Goal: Task Accomplishment & Management: Complete application form

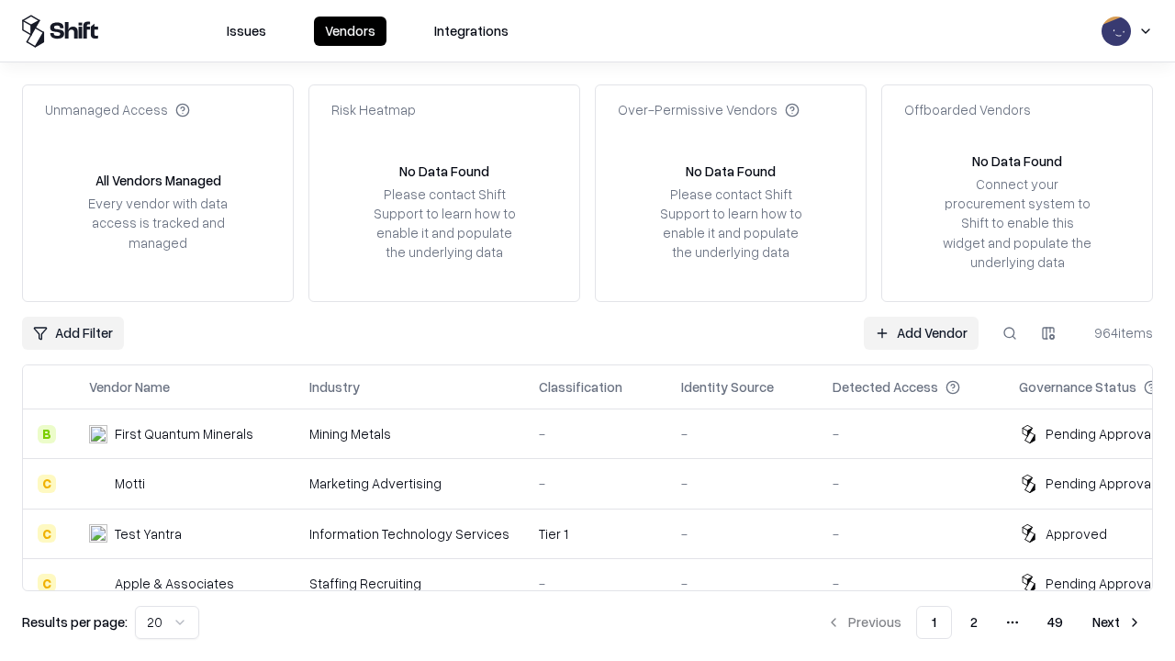
click at [921, 332] on link "Add Vendor" at bounding box center [921, 333] width 115 height 33
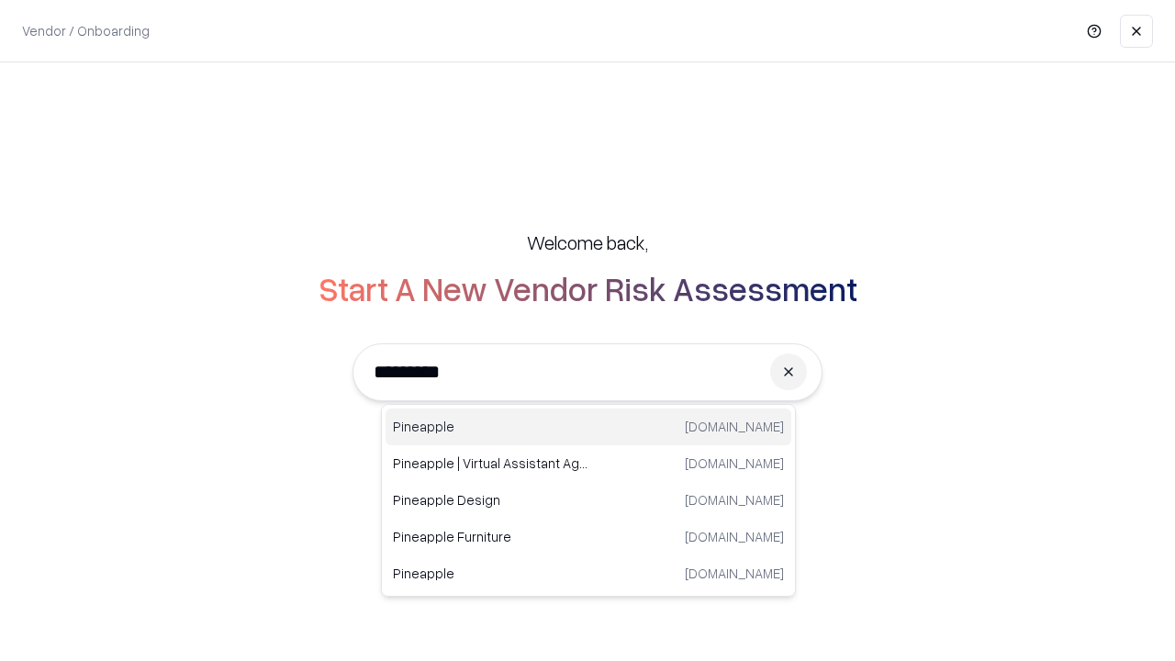
click at [588, 427] on div "Pineapple [DOMAIN_NAME]" at bounding box center [589, 426] width 406 height 37
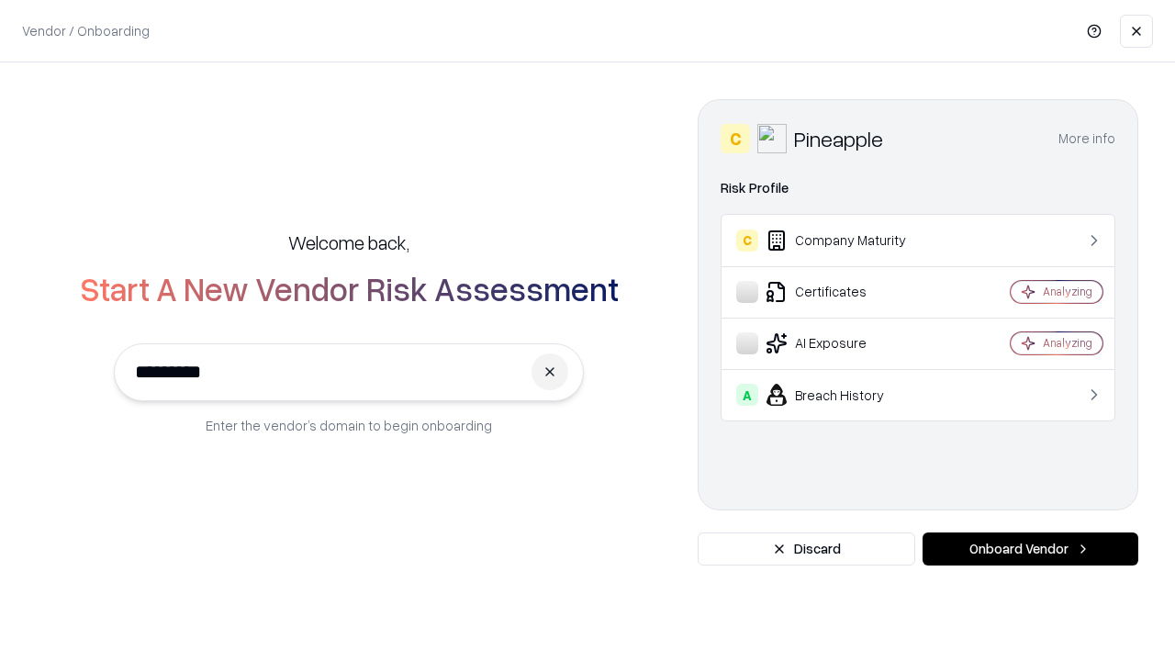
type input "*********"
click at [1030, 549] on button "Onboard Vendor" at bounding box center [1031, 548] width 216 height 33
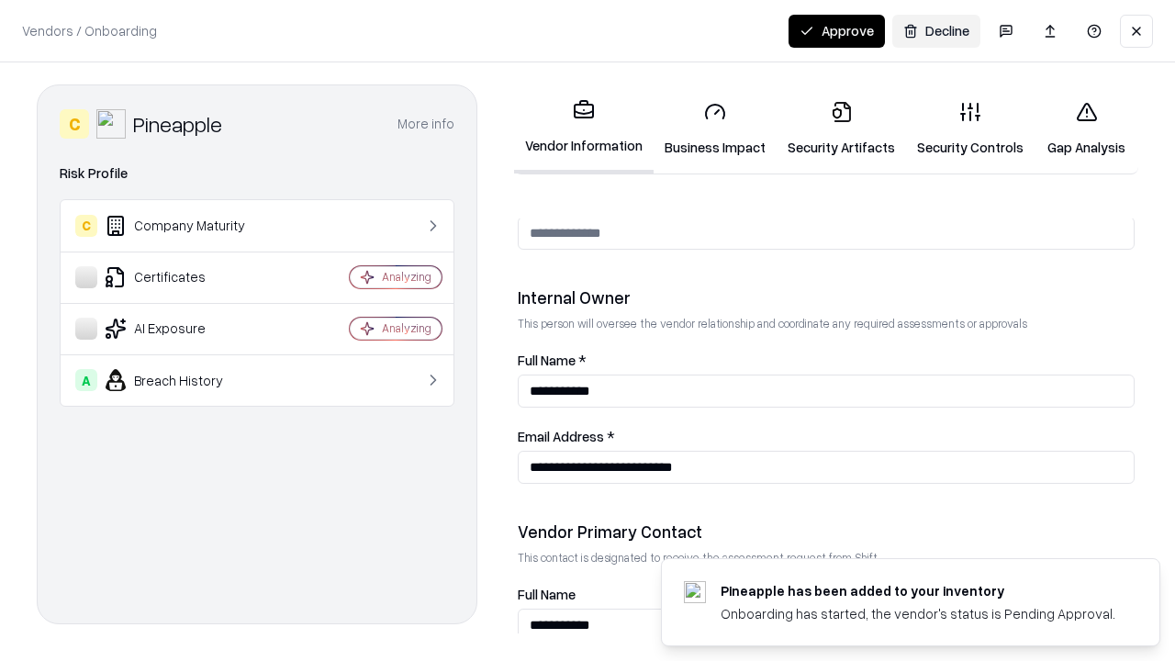
scroll to position [951, 0]
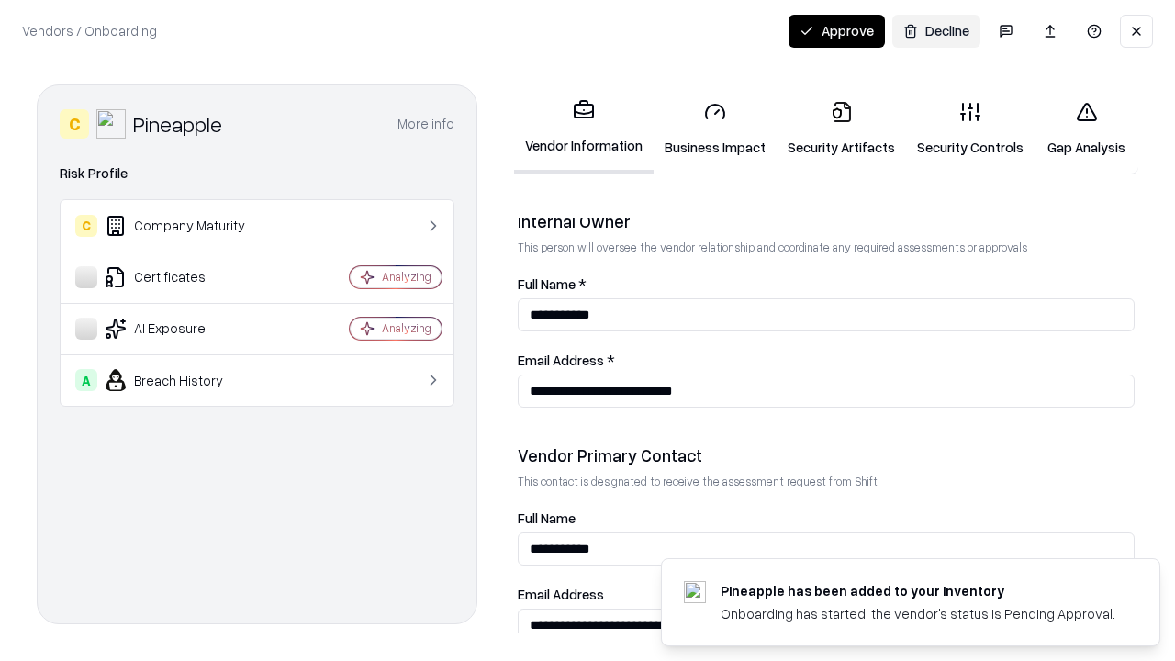
click at [715, 129] on link "Business Impact" at bounding box center [715, 128] width 123 height 85
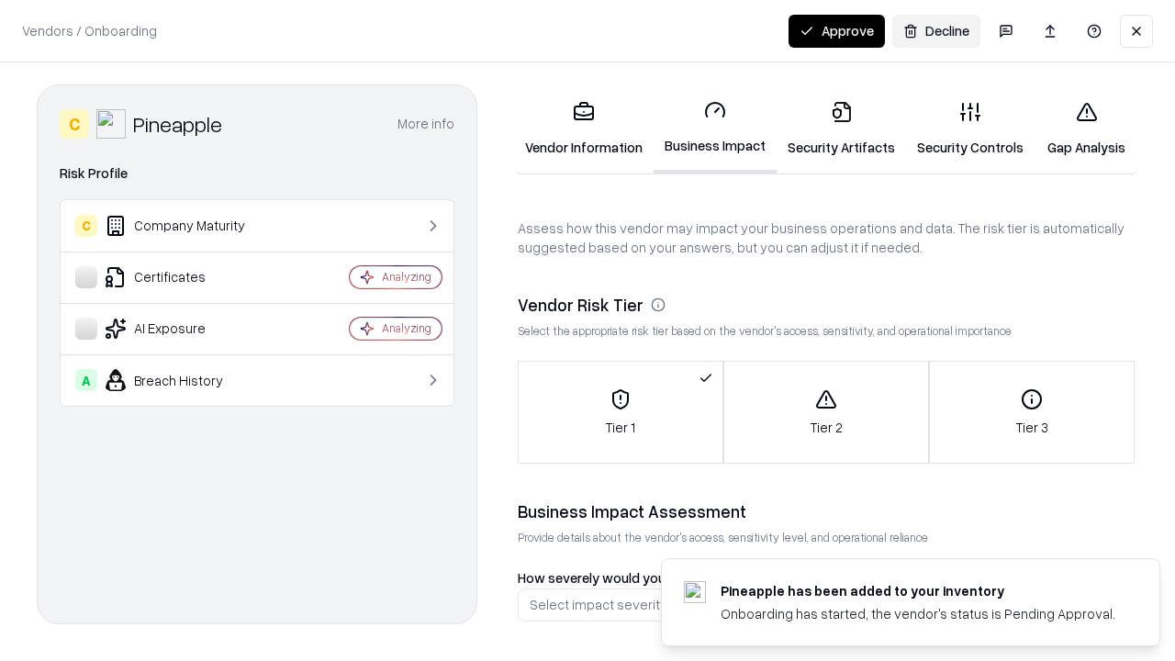
click at [841, 129] on link "Security Artifacts" at bounding box center [841, 128] width 129 height 85
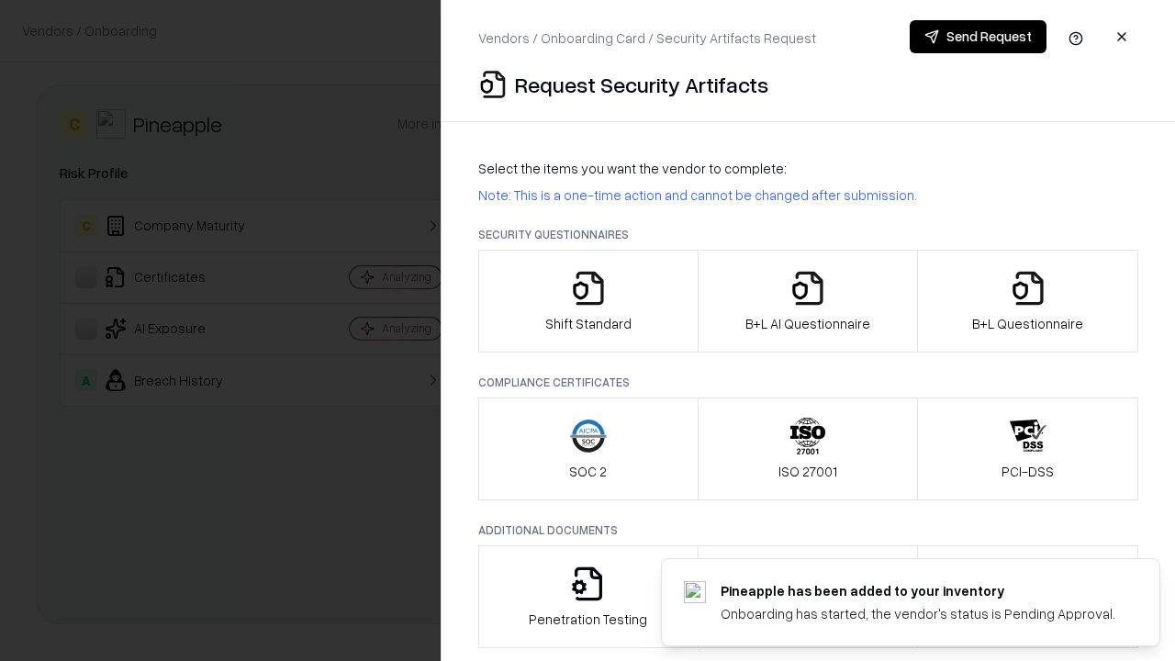
click at [587, 301] on icon "button" at bounding box center [588, 288] width 37 height 37
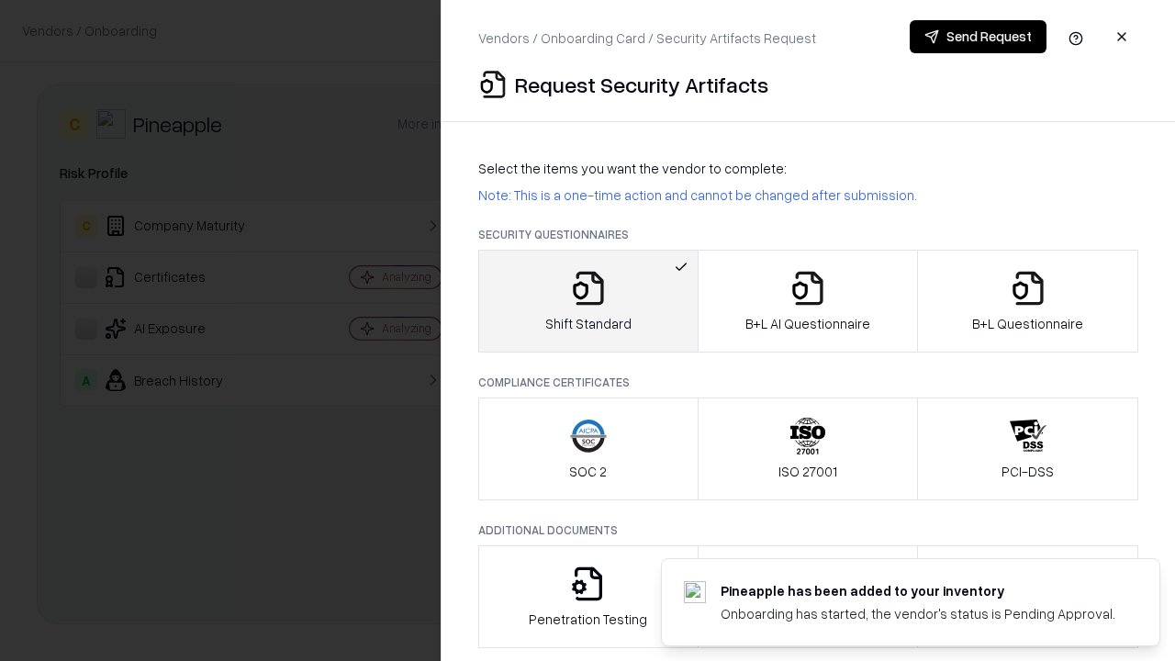
click at [978, 37] on button "Send Request" at bounding box center [978, 36] width 137 height 33
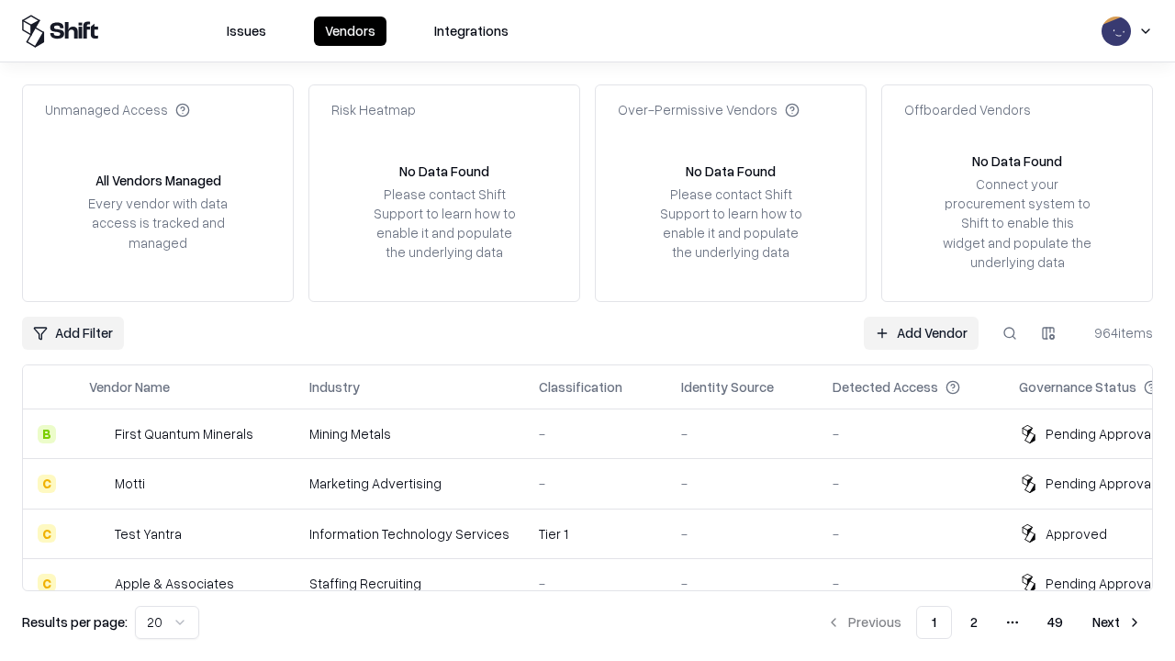
click at [1010, 332] on button at bounding box center [1009, 333] width 33 height 33
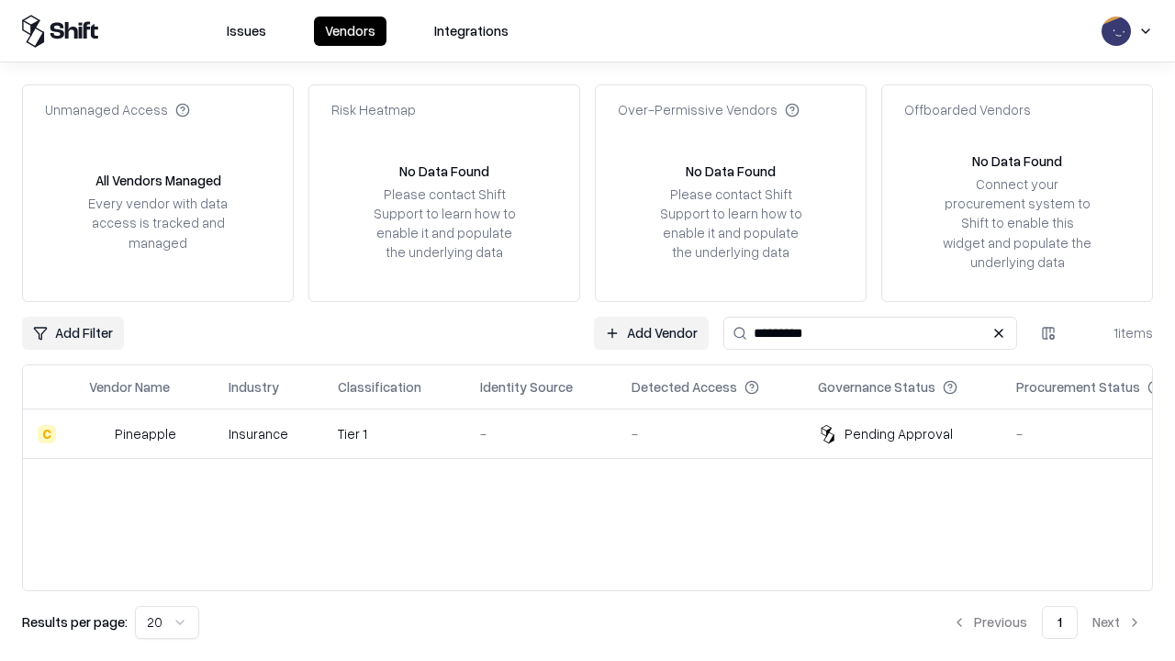
type input "*********"
click at [598, 433] on div "-" at bounding box center [541, 433] width 122 height 19
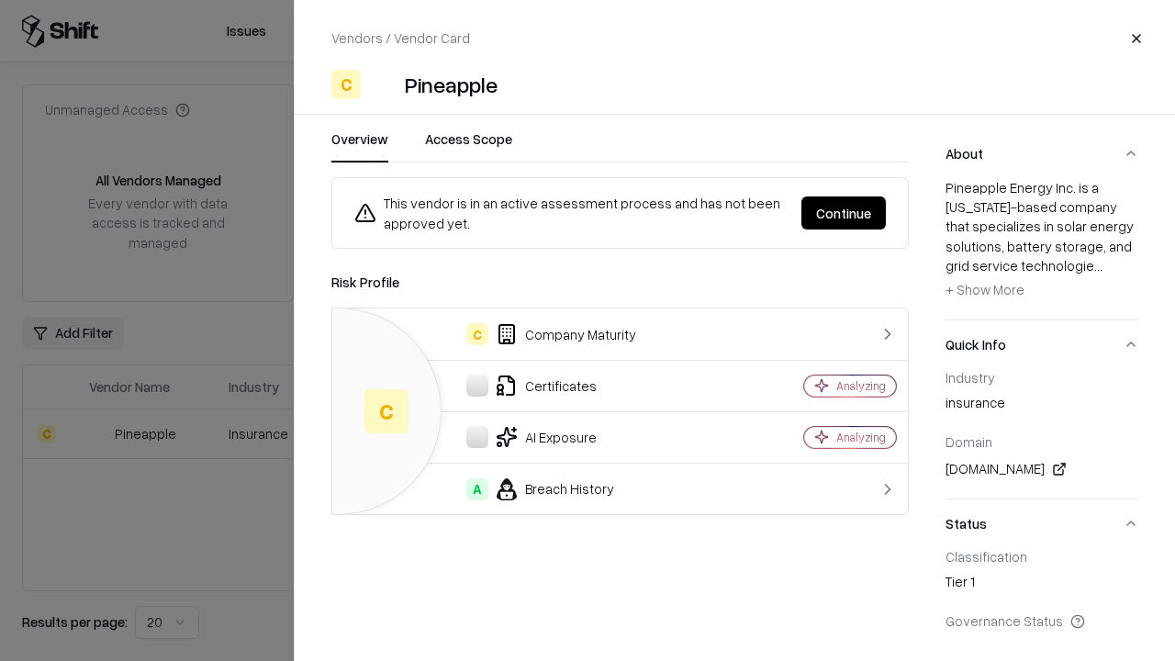
click at [844, 213] on button "Continue" at bounding box center [843, 212] width 84 height 33
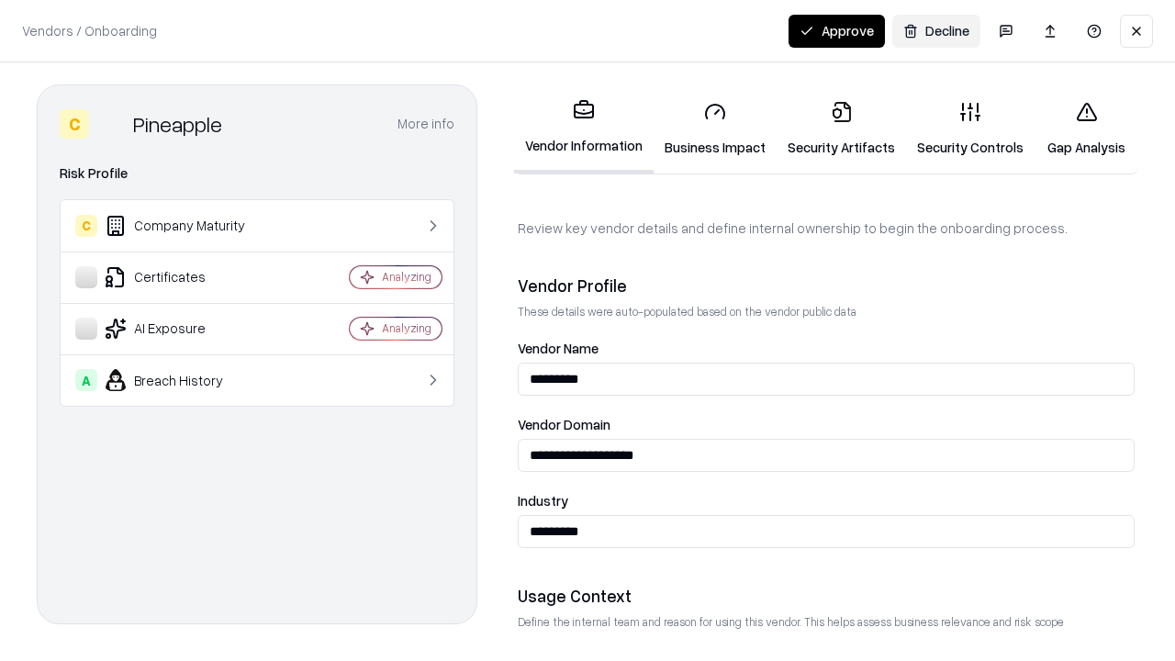
click at [841, 129] on link "Security Artifacts" at bounding box center [841, 128] width 129 height 85
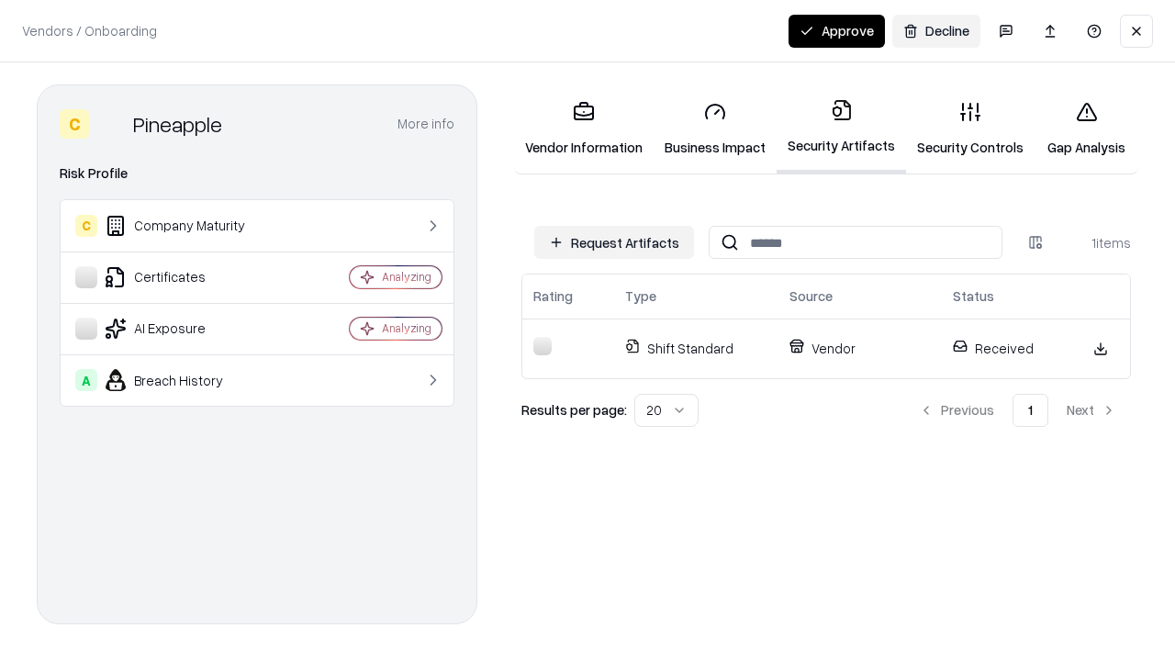
click at [836, 30] on button "Approve" at bounding box center [836, 31] width 96 height 33
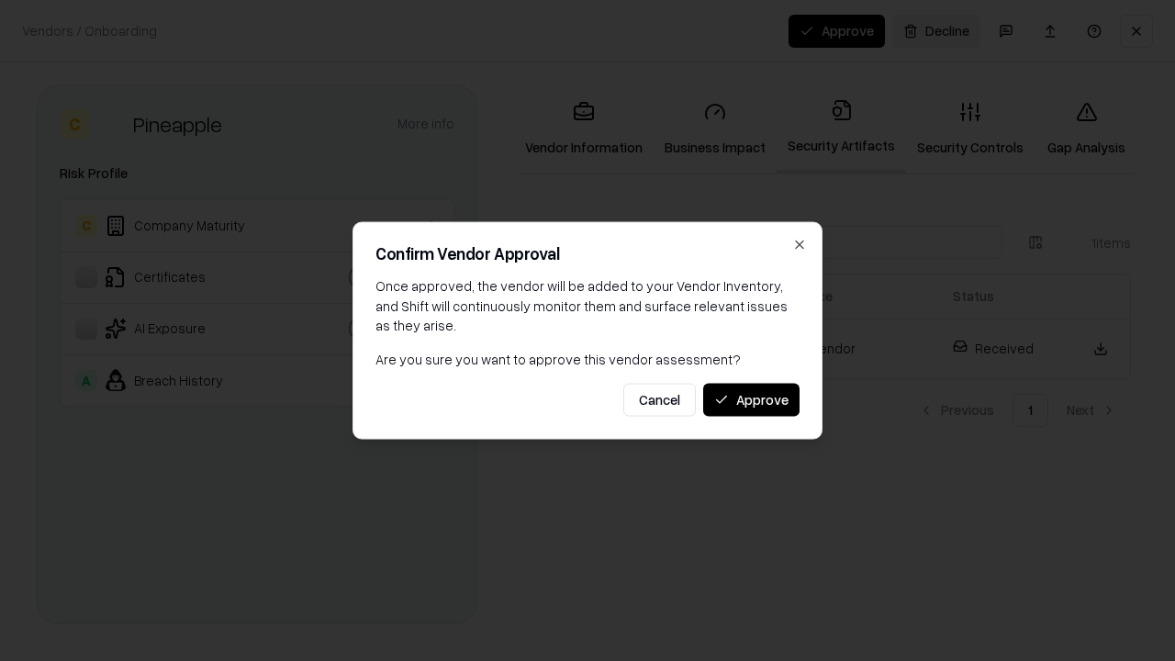
click at [751, 399] on button "Approve" at bounding box center [751, 399] width 96 height 33
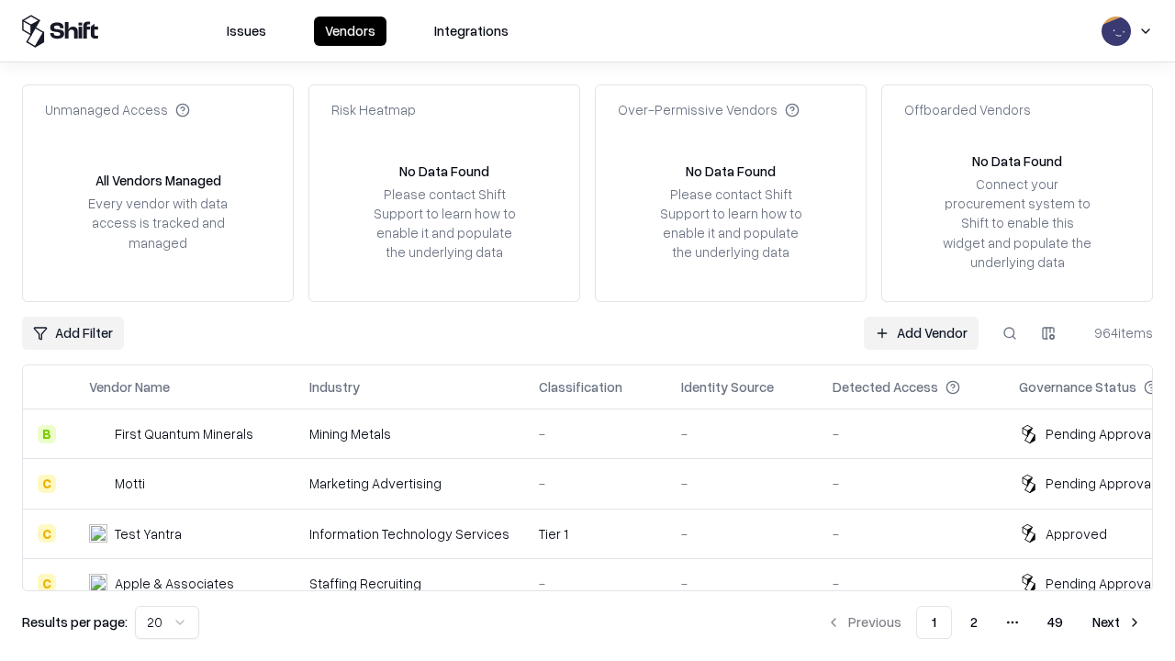
type input "*********"
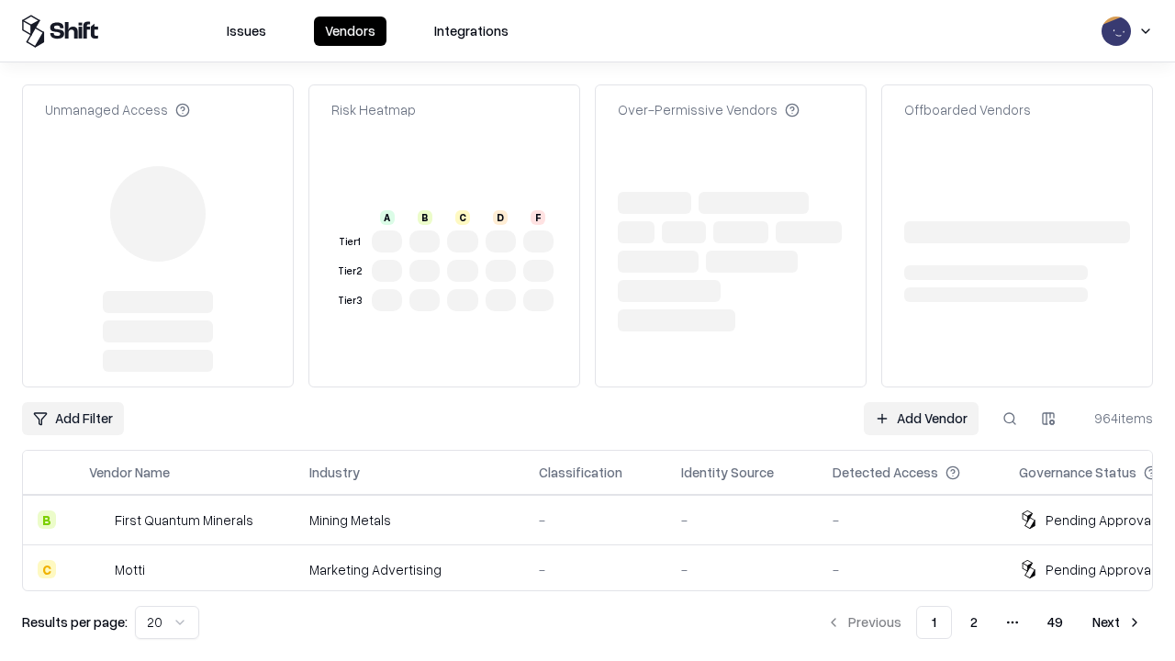
click at [921, 402] on link "Add Vendor" at bounding box center [921, 418] width 115 height 33
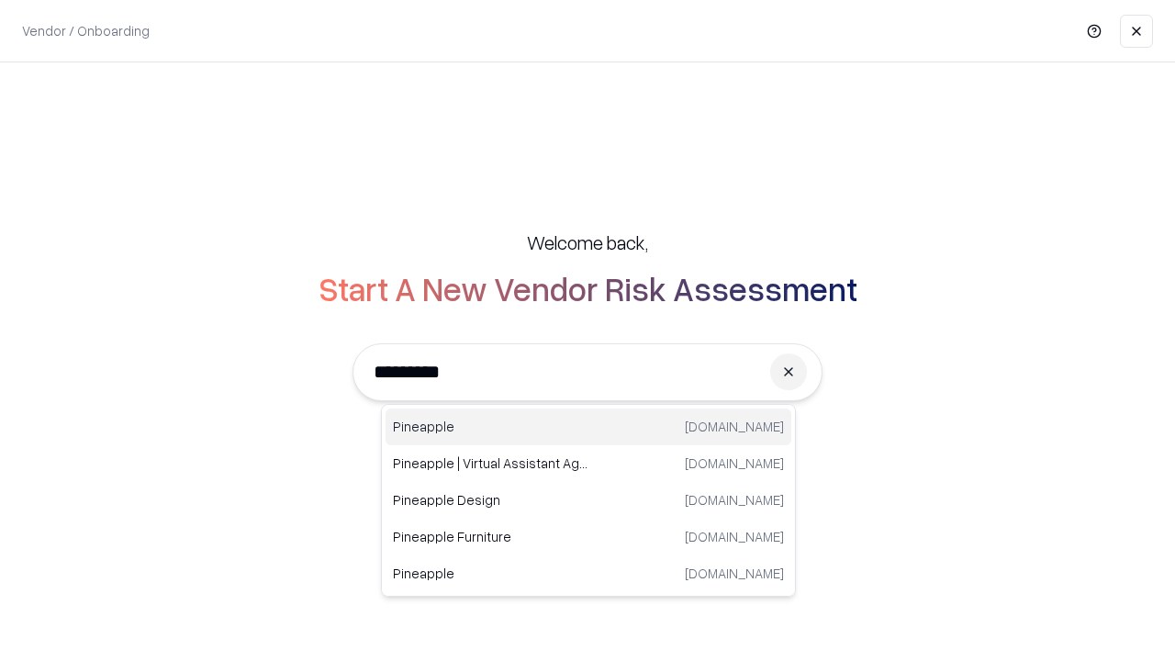
click at [588, 427] on div "Pineapple [DOMAIN_NAME]" at bounding box center [589, 426] width 406 height 37
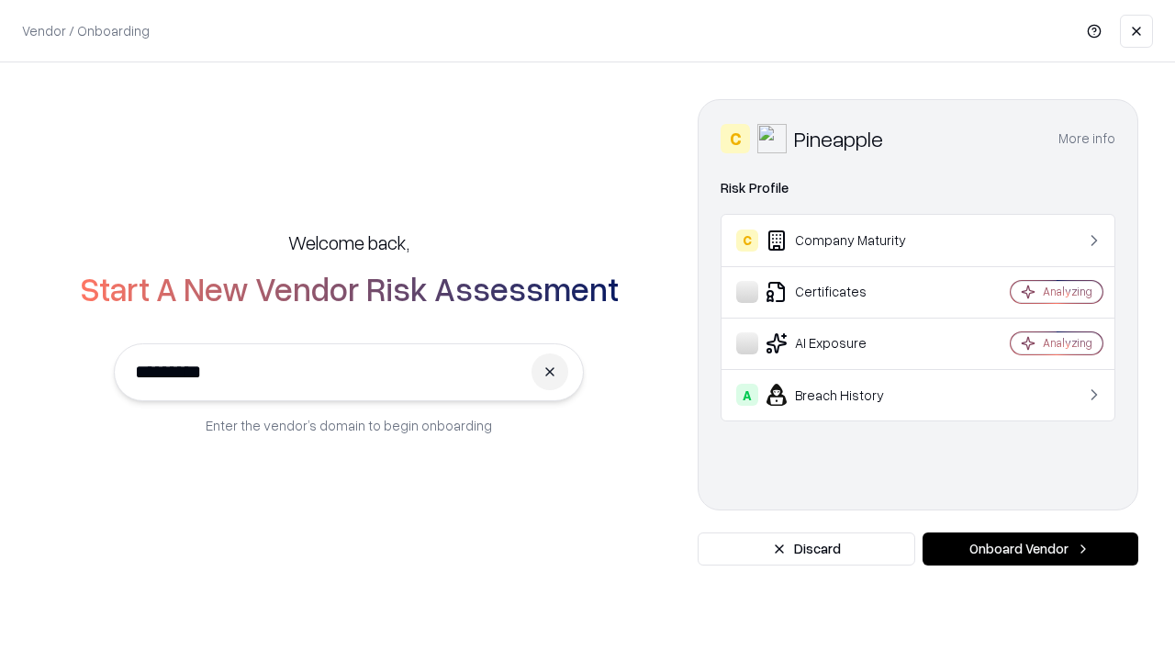
type input "*********"
click at [1030, 549] on button "Onboard Vendor" at bounding box center [1031, 548] width 216 height 33
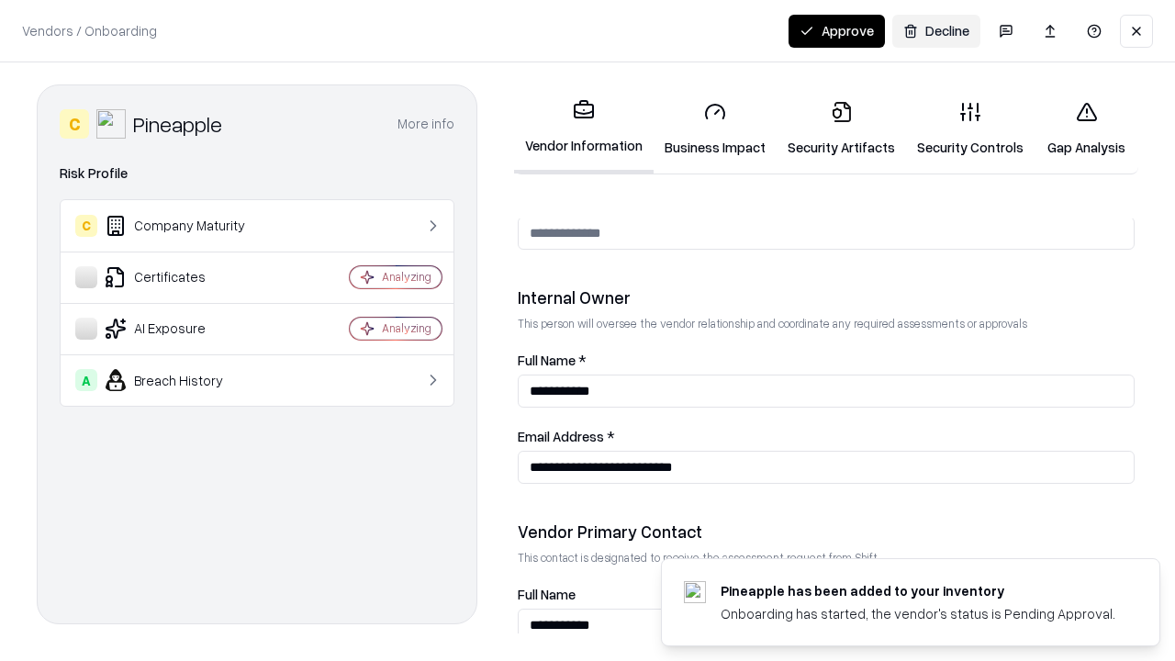
scroll to position [951, 0]
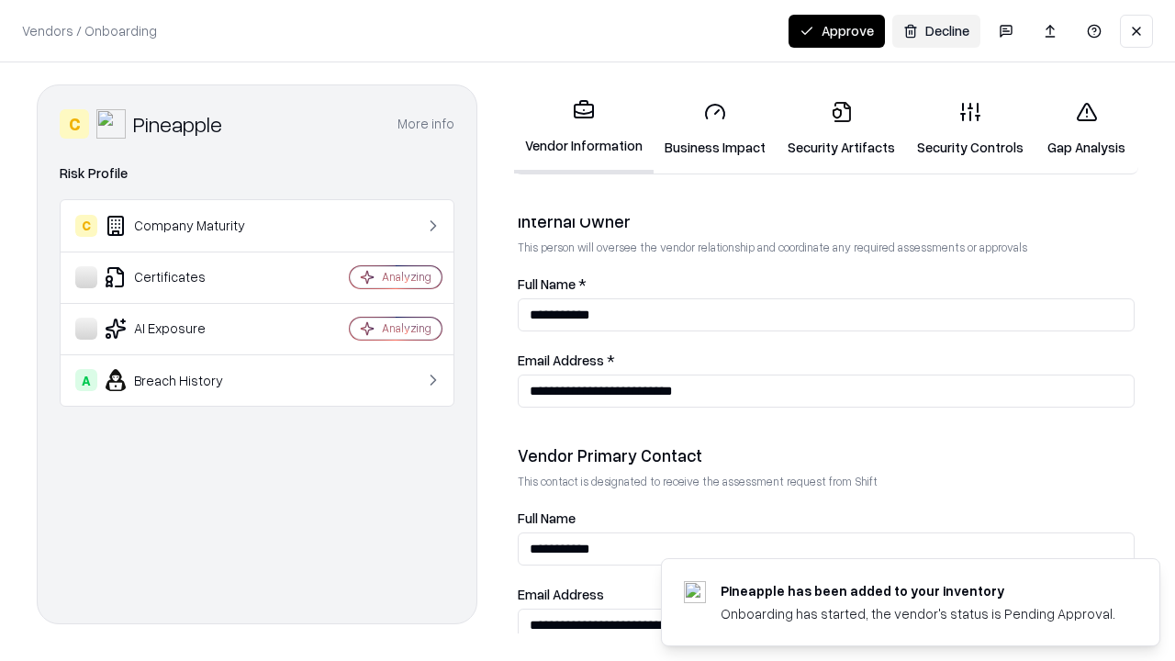
click at [836, 30] on button "Approve" at bounding box center [836, 31] width 96 height 33
